Goal: Information Seeking & Learning: Find specific page/section

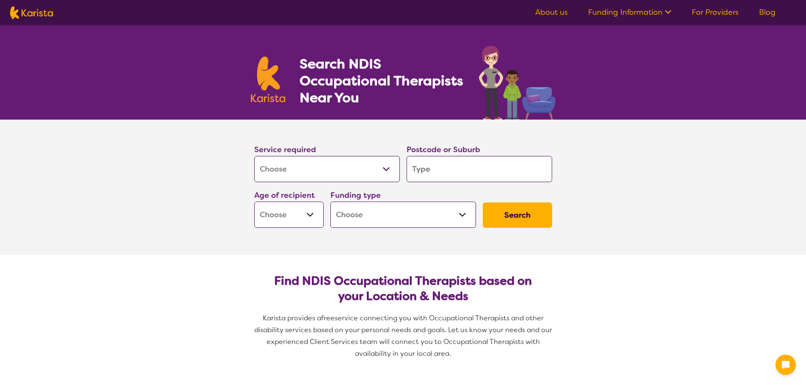
select select "[MEDICAL_DATA]"
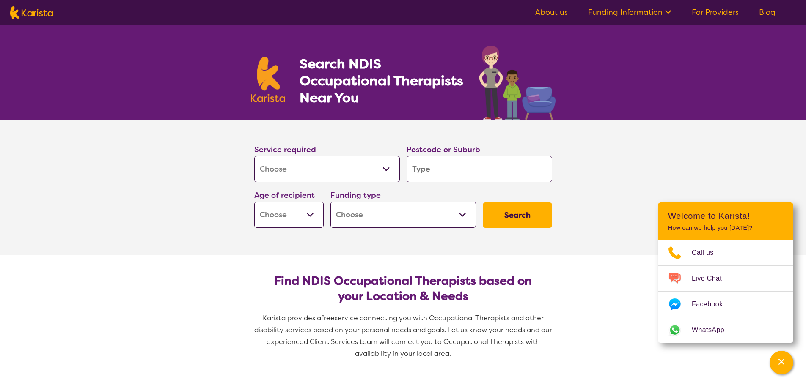
click at [473, 176] on input "search" at bounding box center [480, 169] width 146 height 26
type input "4"
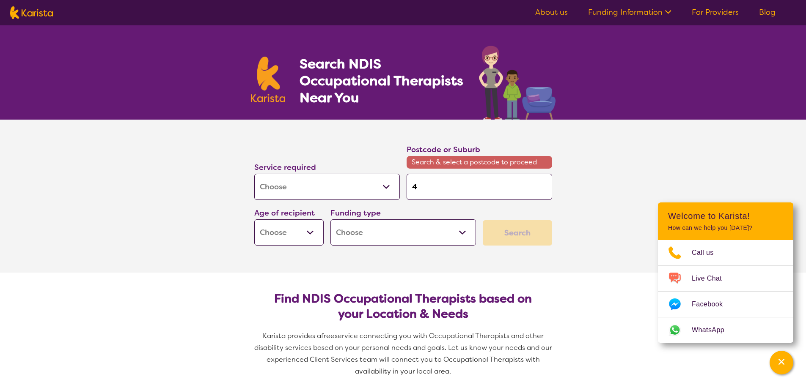
type input "43"
type input "430"
type input "4306"
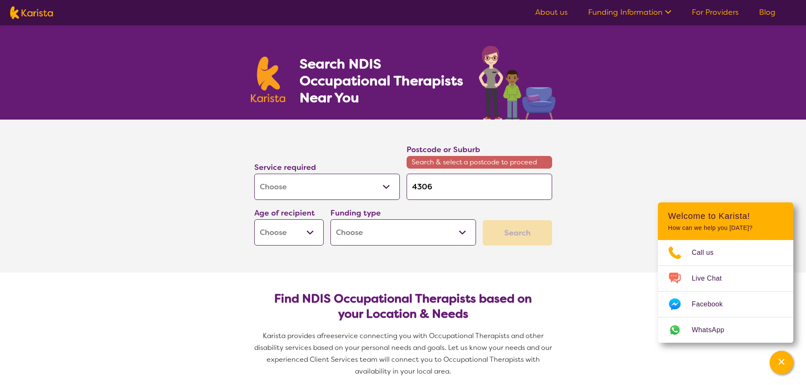
type input "4306"
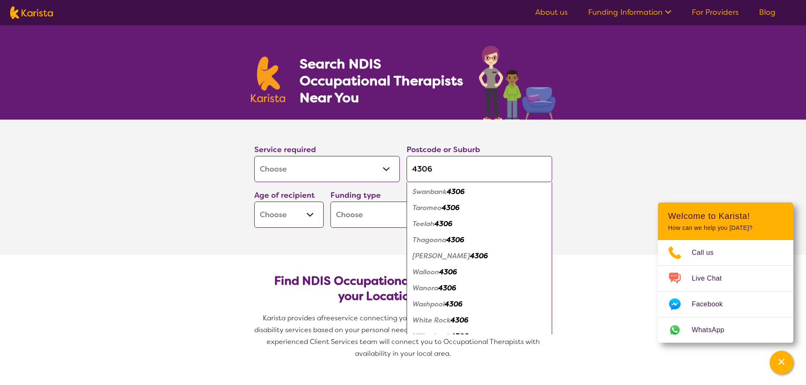
scroll to position [760, 0]
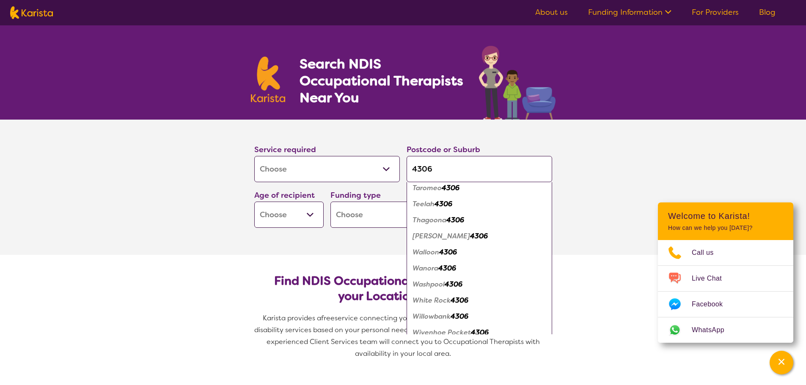
type input "4306"
click at [434, 237] on em "[PERSON_NAME]" at bounding box center [441, 236] width 58 height 9
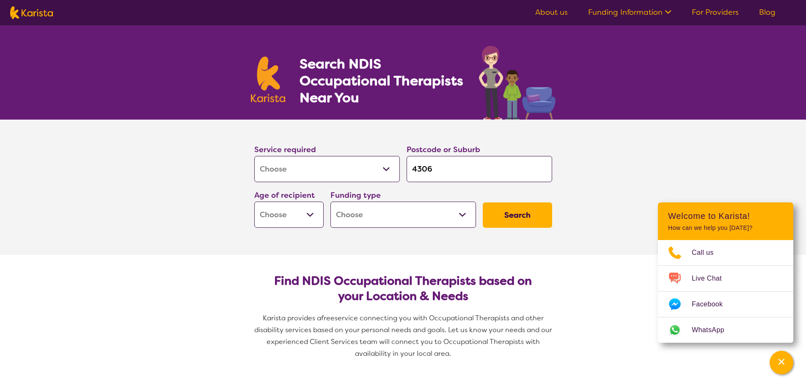
click at [434, 237] on section "Service required Allied Health Assistant Assessment ([MEDICAL_DATA] or [MEDICAL…" at bounding box center [403, 187] width 338 height 135
click at [309, 216] on select "Early Childhood - 0 to 9 Child - 10 to 11 Adolescent - 12 to 17 Adult - 18 to 6…" at bounding box center [288, 215] width 69 height 26
select select "EC"
click at [254, 202] on select "Early Childhood - 0 to 9 Child - 10 to 11 Adolescent - 12 to 17 Adult - 18 to 6…" at bounding box center [288, 215] width 69 height 26
select select "EC"
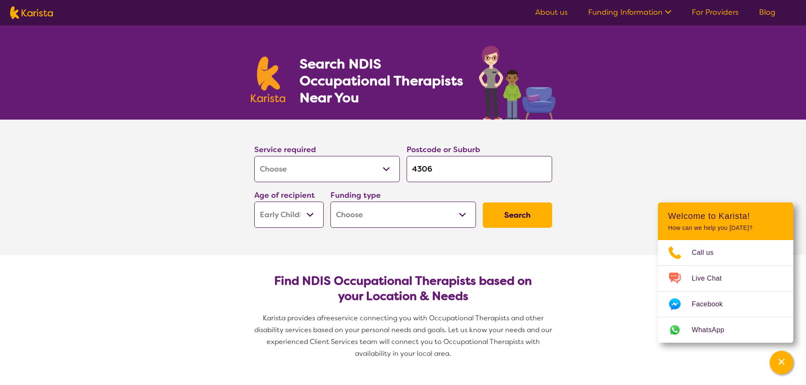
click at [513, 219] on button "Search" at bounding box center [517, 215] width 69 height 25
click at [463, 208] on select "Home Care Package (HCP) National Disability Insurance Scheme (NDIS) I don't know" at bounding box center [403, 215] width 146 height 26
select select "NDIS"
click at [330, 202] on select "Home Care Package (HCP) National Disability Insurance Scheme (NDIS) I don't know" at bounding box center [403, 215] width 146 height 26
select select "NDIS"
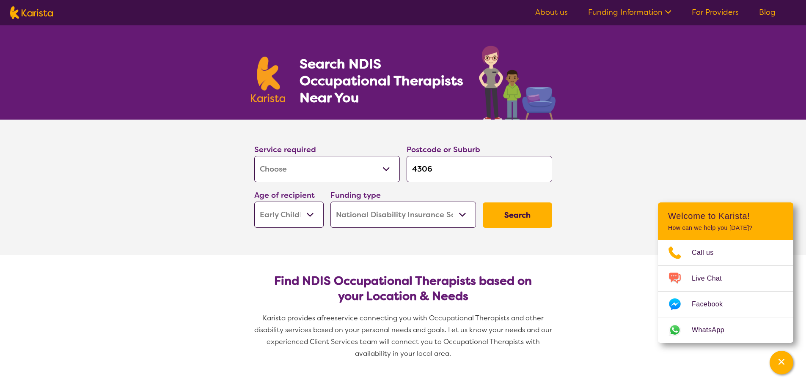
click at [514, 225] on button "Search" at bounding box center [517, 215] width 69 height 25
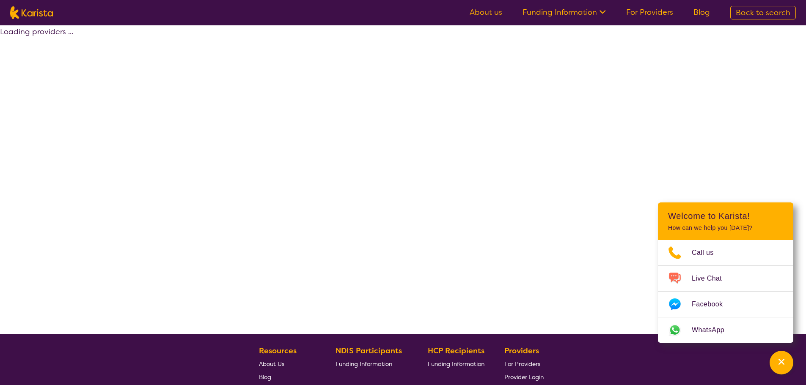
select select "by_score"
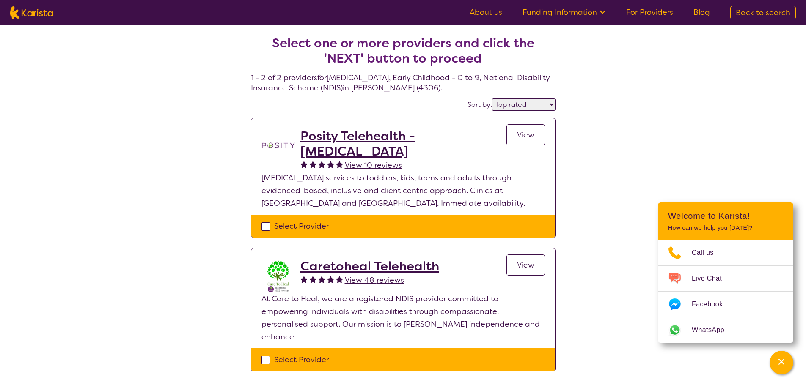
click at [614, 168] on div "Select one or more providers and click the 'NEXT' button to proceed 1 - 2 of 2 …" at bounding box center [403, 213] width 806 height 377
